Goal: Transaction & Acquisition: Purchase product/service

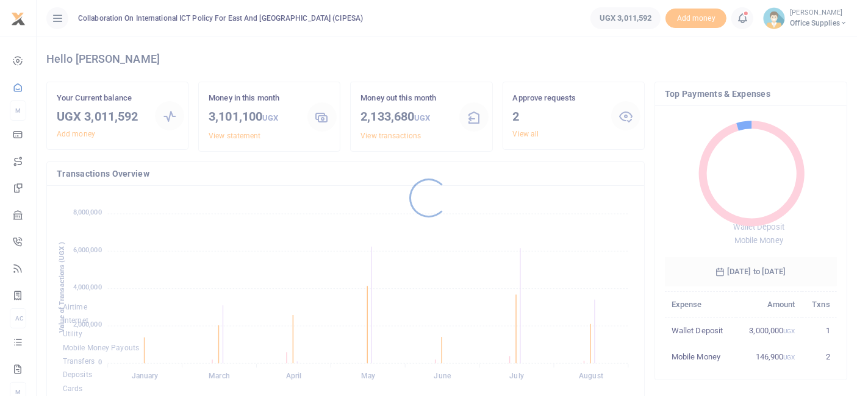
scroll to position [160, 162]
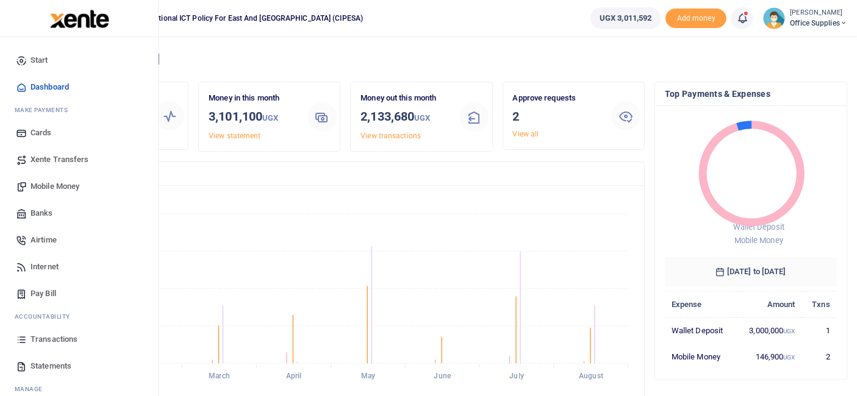
click at [59, 185] on span "Mobile Money" at bounding box center [54, 187] width 49 height 12
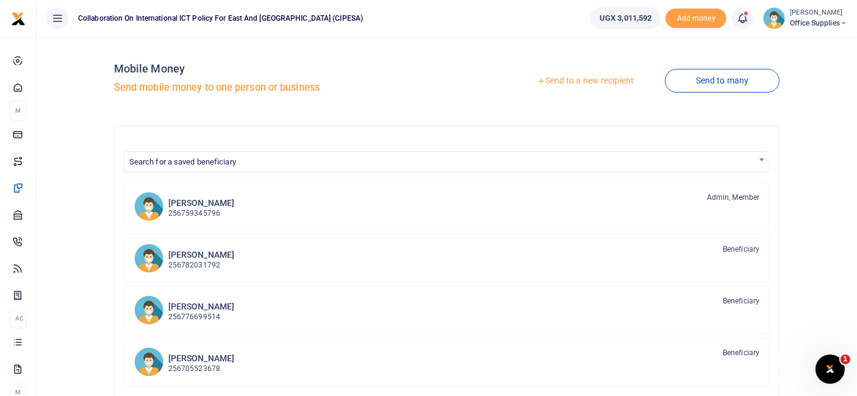
click at [586, 81] on link "Send to a new recipient" at bounding box center [585, 81] width 159 height 22
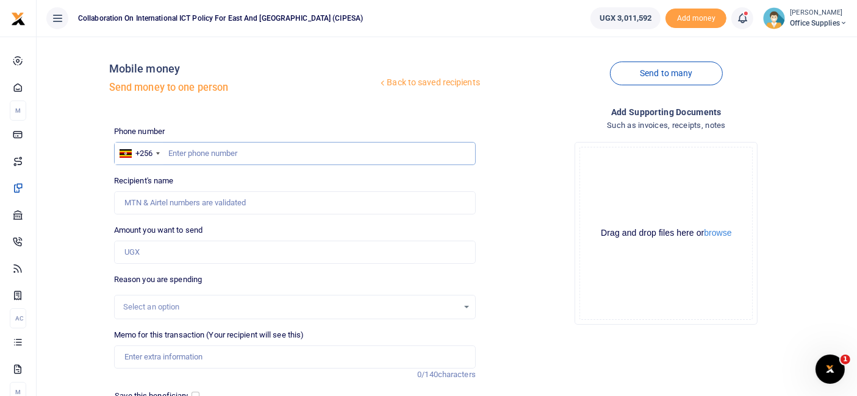
click at [190, 154] on input "text" at bounding box center [295, 153] width 362 height 23
type input "0703995279"
type input "Jamila Nagujja"
type input "0703995279"
click at [157, 257] on input "Amount you want to send" at bounding box center [295, 252] width 362 height 23
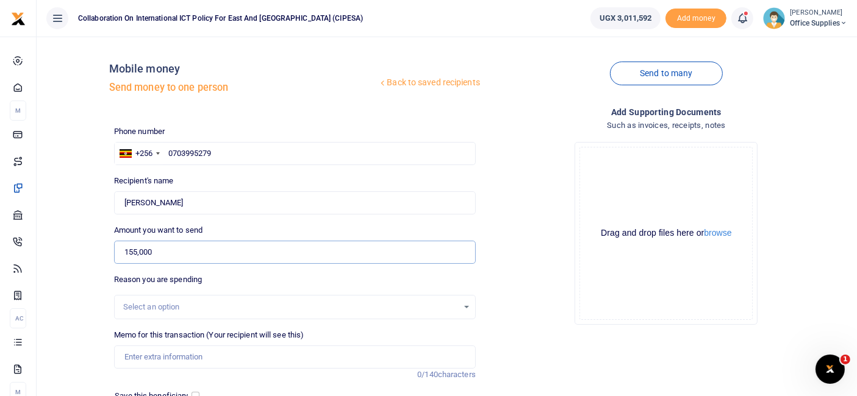
scroll to position [131, 0]
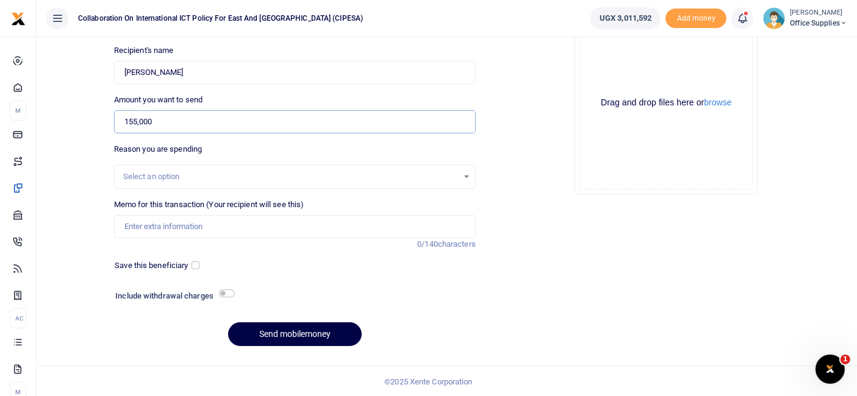
type input "155,000"
click at [439, 168] on div "Select an option" at bounding box center [295, 177] width 362 height 24
click at [434, 179] on div "Select an option" at bounding box center [290, 177] width 335 height 12
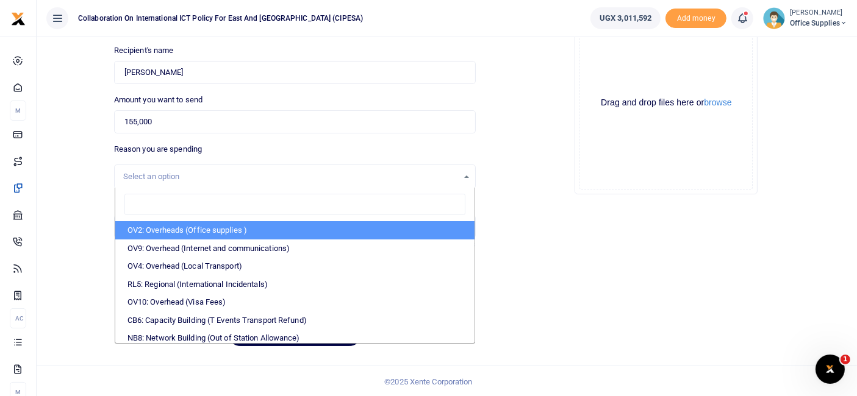
click at [236, 229] on li "OV2: Overheads (Office supplies )" at bounding box center [294, 230] width 359 height 18
select select "45"
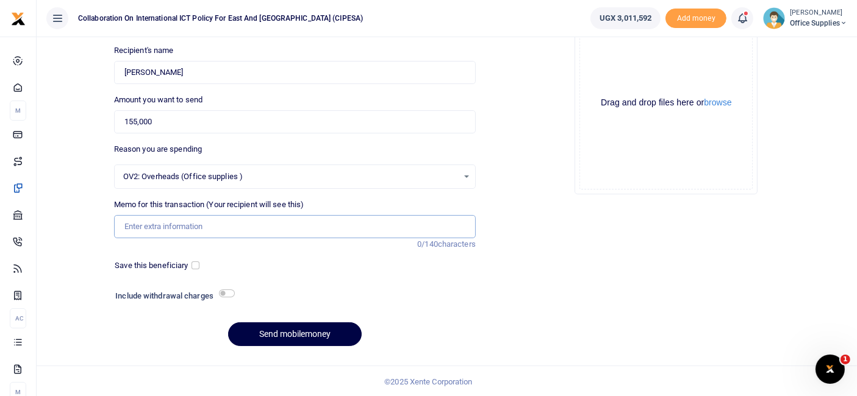
click at [172, 224] on input "Memo for this transaction (Your recipient will see this)" at bounding box center [295, 226] width 362 height 23
type input "D"
type input "Office Supplies"
click at [196, 265] on input "checkbox" at bounding box center [196, 266] width 8 height 8
checkbox input "true"
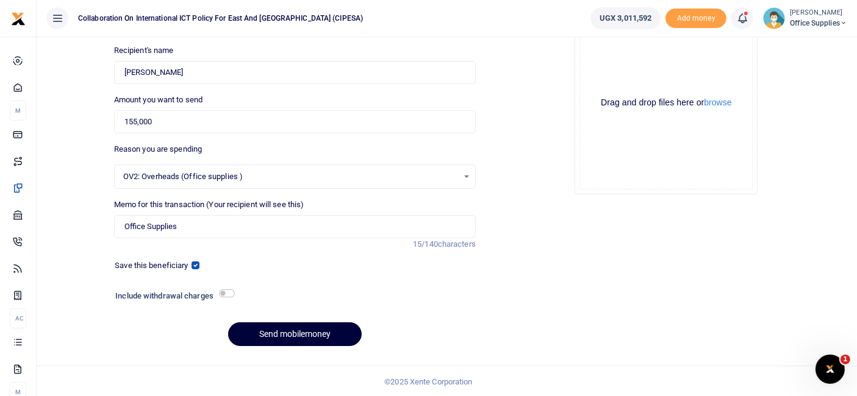
click at [299, 328] on button "Send mobilemoney" at bounding box center [295, 335] width 134 height 24
